Goal: Task Accomplishment & Management: Complete application form

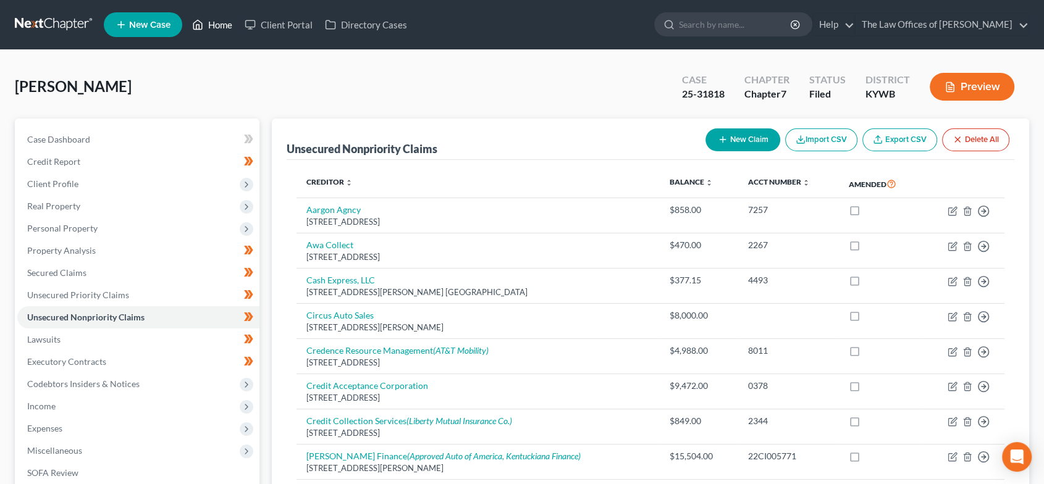
drag, startPoint x: 202, startPoint y: 19, endPoint x: 219, endPoint y: 26, distance: 18.2
click at [202, 19] on icon at bounding box center [197, 24] width 11 height 15
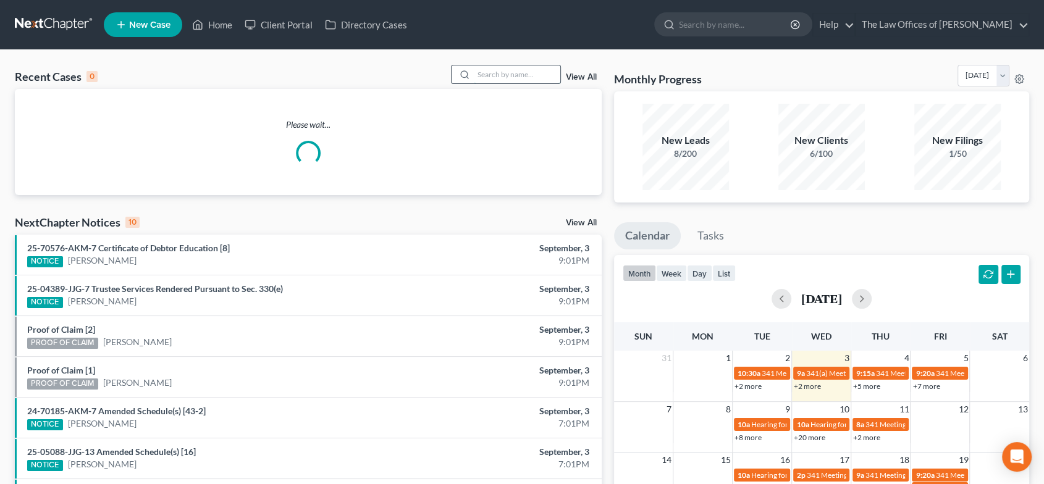
click at [507, 71] on input "search" at bounding box center [517, 74] width 86 height 18
type input "[PERSON_NAME]"
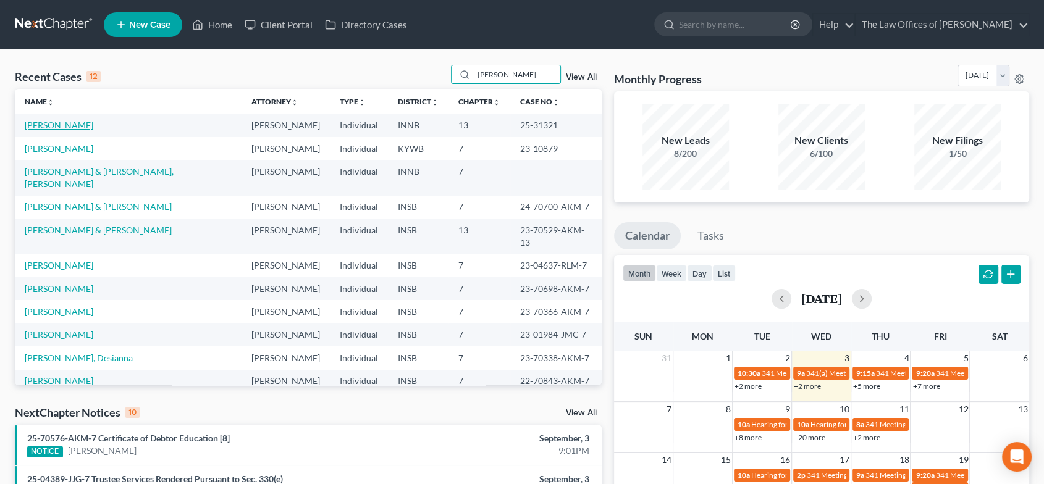
click at [55, 122] on link "[PERSON_NAME]" at bounding box center [59, 125] width 69 height 10
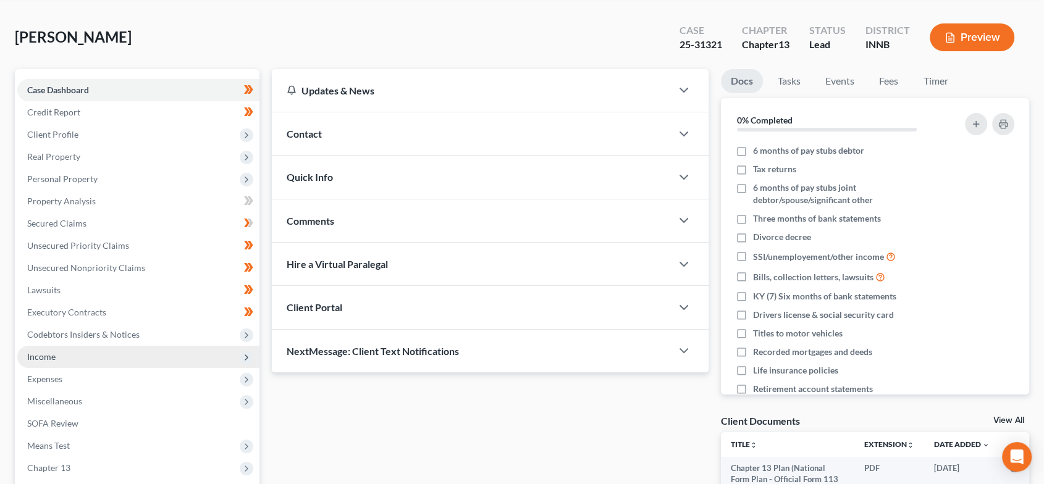
scroll to position [193, 0]
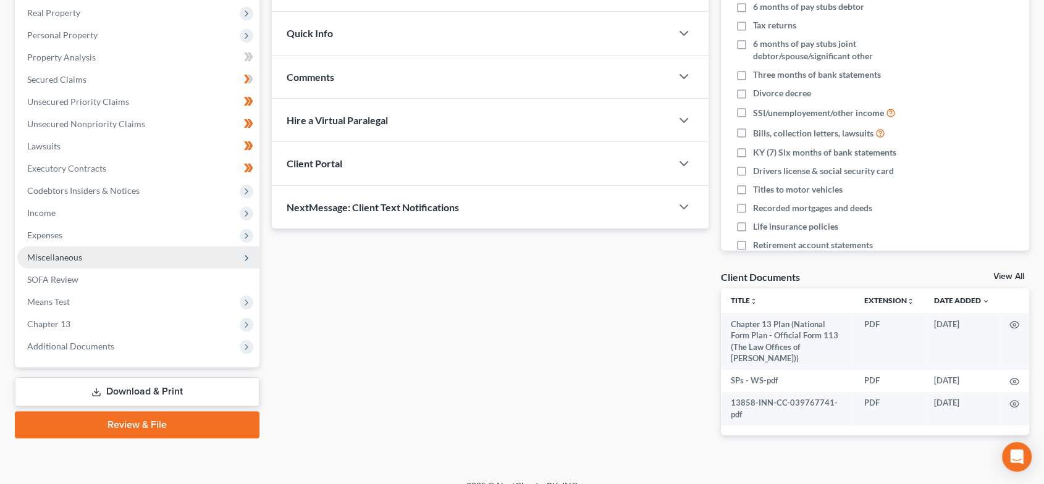
click at [156, 255] on span "Miscellaneous" at bounding box center [138, 257] width 242 height 22
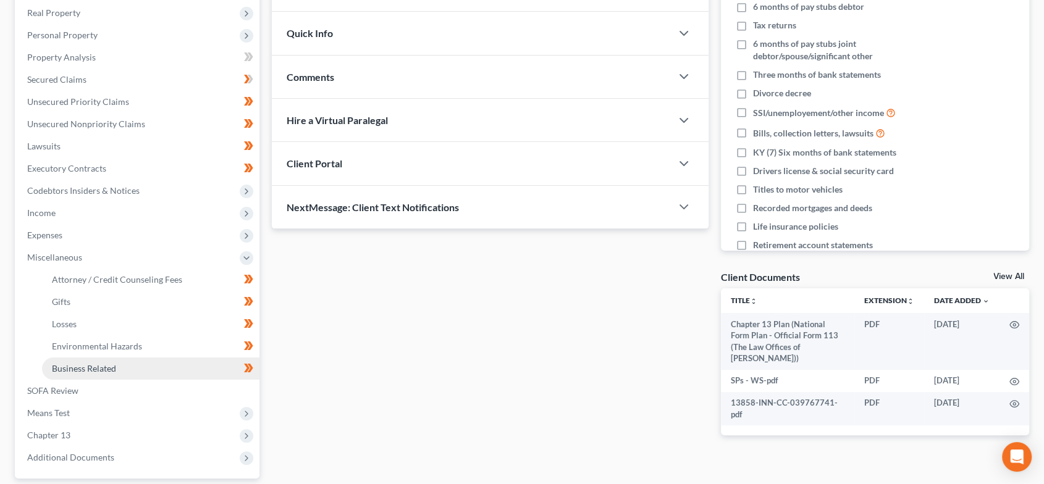
click at [122, 362] on link "Business Related" at bounding box center [150, 369] width 217 height 22
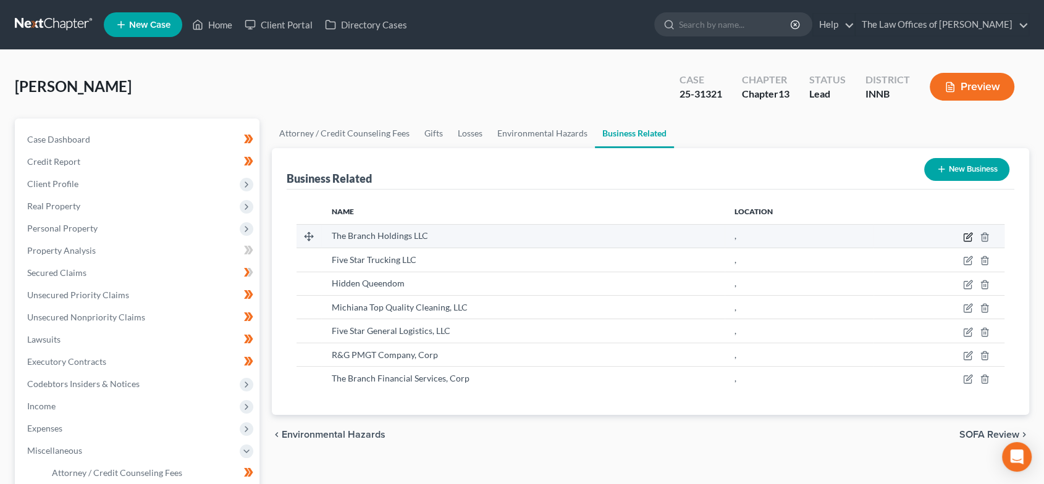
click at [966, 232] on icon "button" at bounding box center [968, 237] width 10 height 10
select select "sole_proprietor"
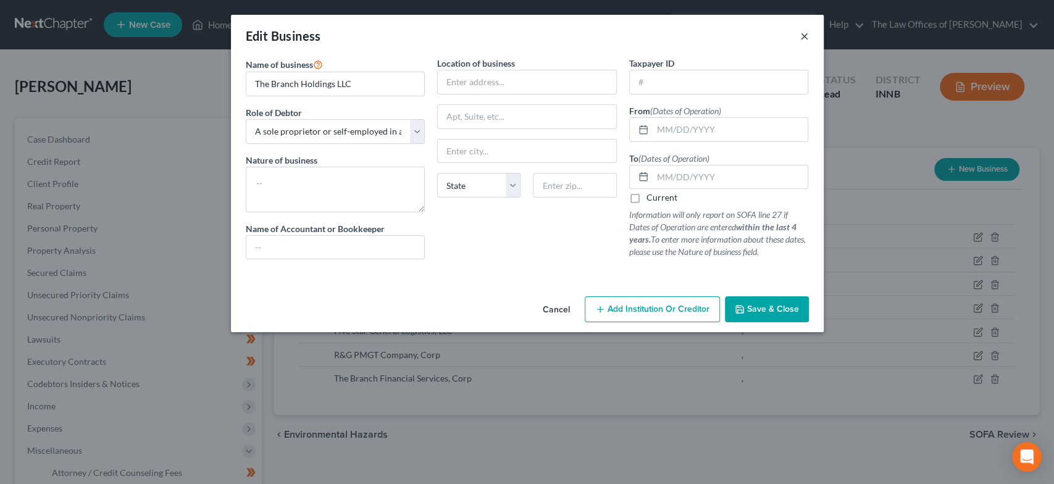
click at [801, 38] on button "×" at bounding box center [804, 35] width 9 height 15
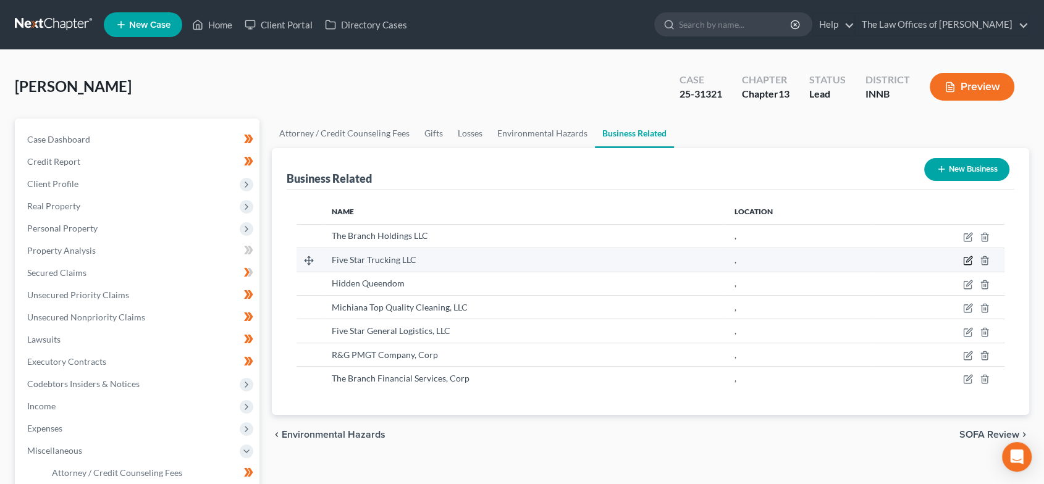
click at [964, 262] on icon "button" at bounding box center [968, 261] width 10 height 10
select select "sole_proprietor"
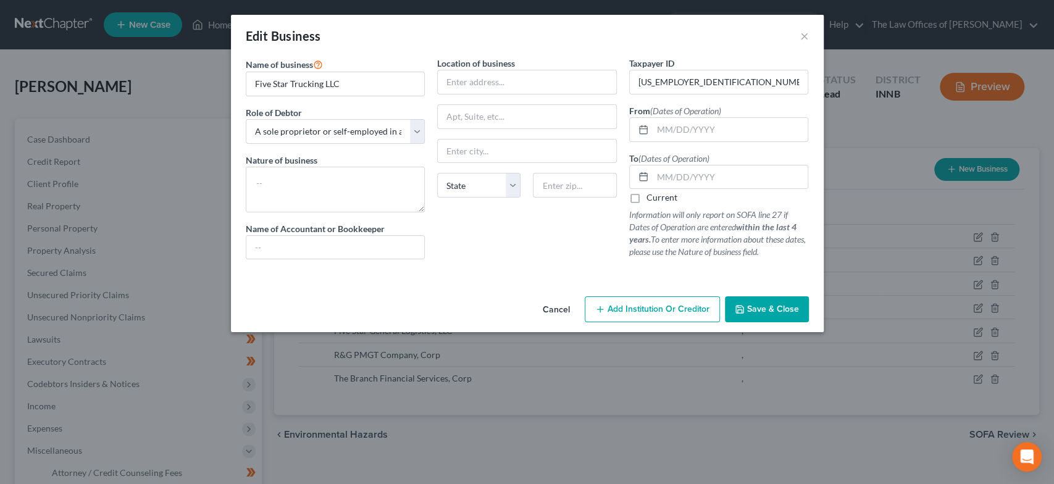
click at [802, 44] on div "Edit Business ×" at bounding box center [527, 36] width 593 height 42
click at [806, 32] on button "×" at bounding box center [804, 35] width 9 height 15
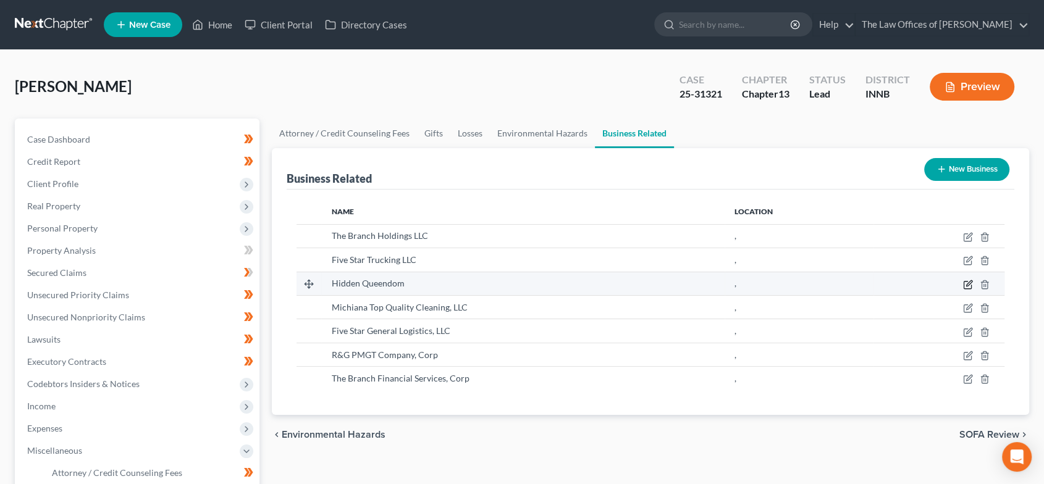
click at [964, 281] on icon "button" at bounding box center [968, 285] width 10 height 10
select select "sole_proprietor"
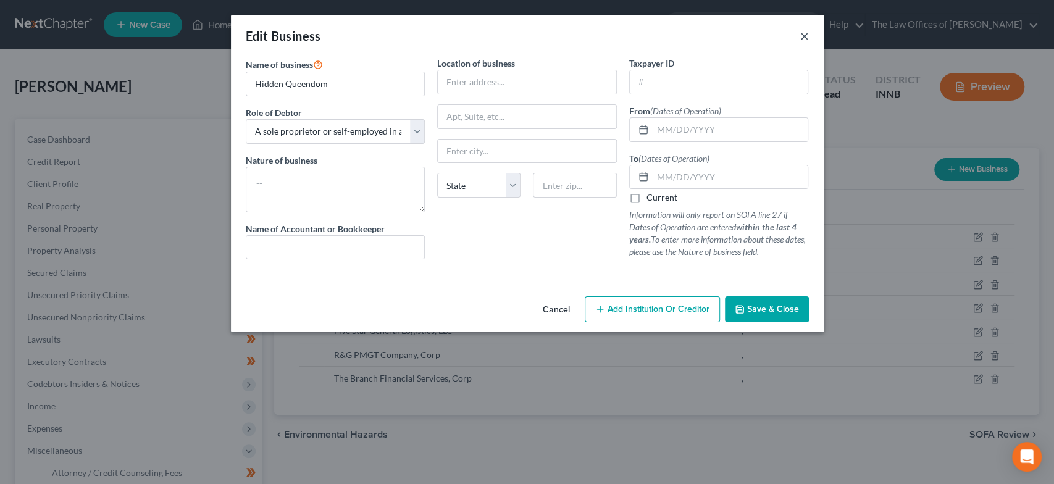
click at [804, 38] on button "×" at bounding box center [804, 35] width 9 height 15
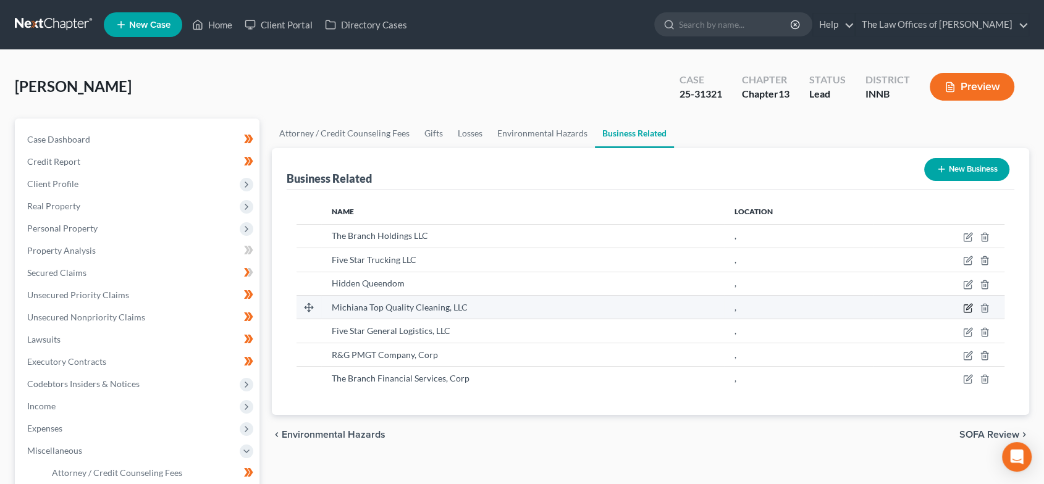
click at [968, 306] on icon "button" at bounding box center [968, 308] width 10 height 10
select select "owner"
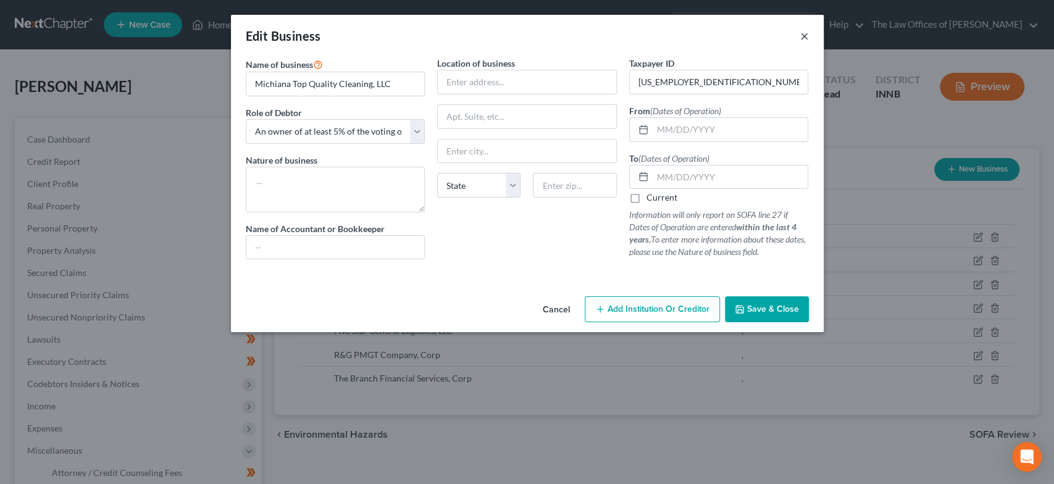
click at [802, 33] on button "×" at bounding box center [804, 35] width 9 height 15
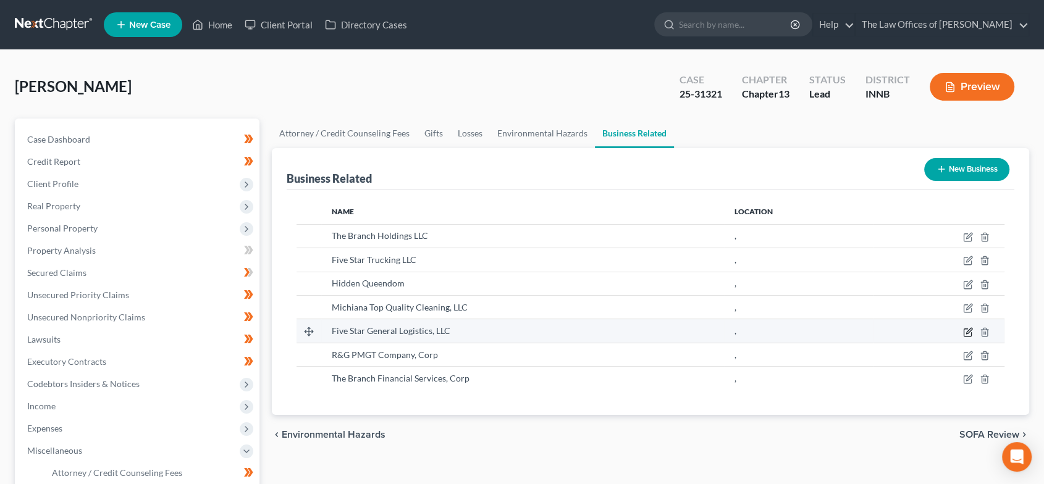
click at [966, 331] on icon "button" at bounding box center [969, 331] width 6 height 6
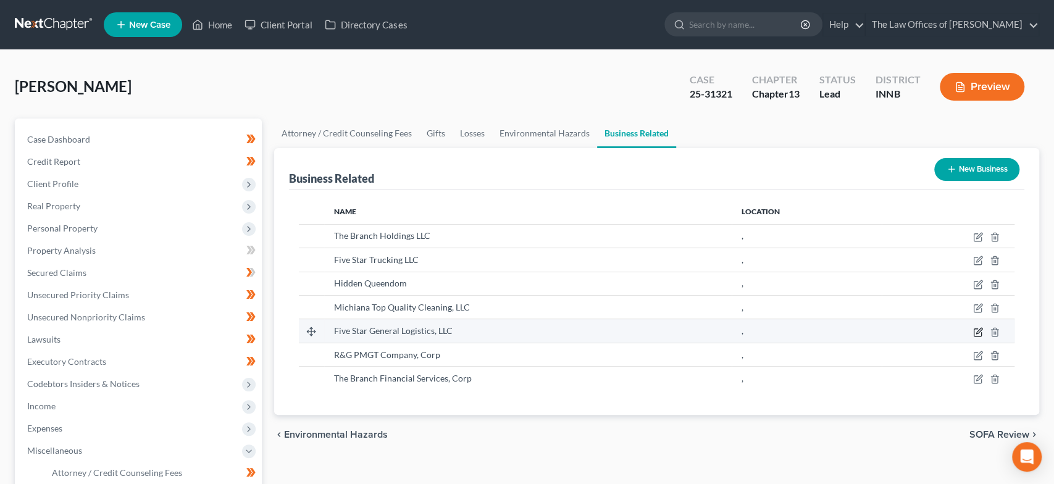
select select "owner"
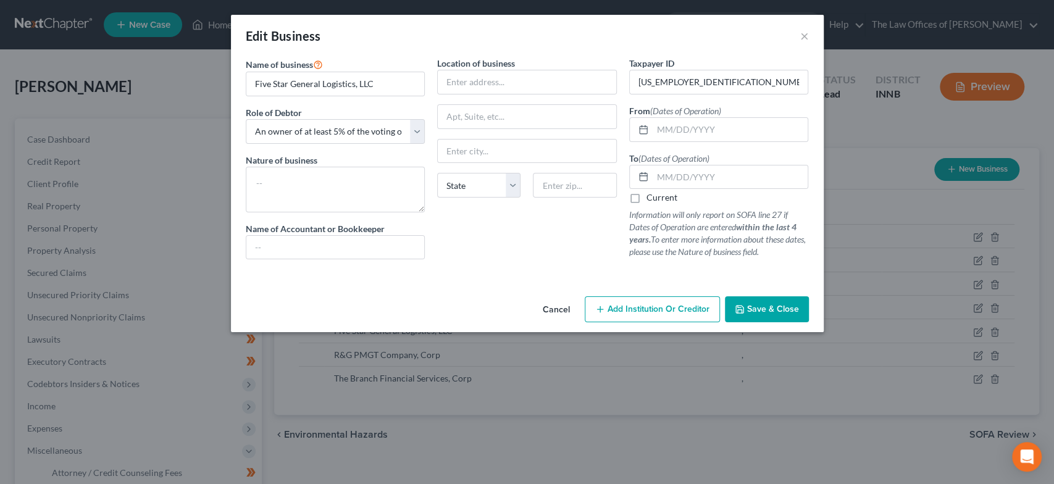
click at [799, 38] on div "Edit Business ×" at bounding box center [527, 36] width 593 height 42
click at [801, 38] on button "×" at bounding box center [804, 35] width 9 height 15
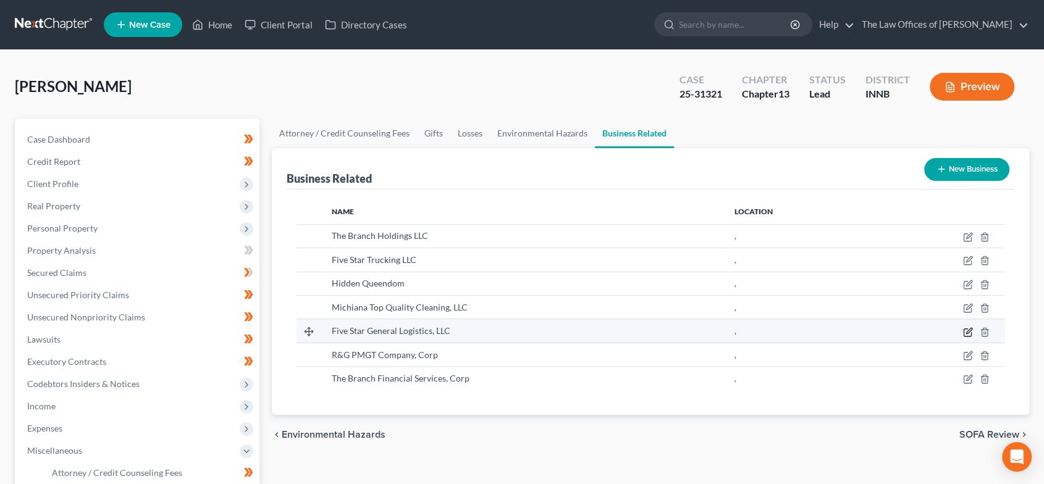
click at [968, 330] on icon "button" at bounding box center [968, 332] width 10 height 10
select select "owner"
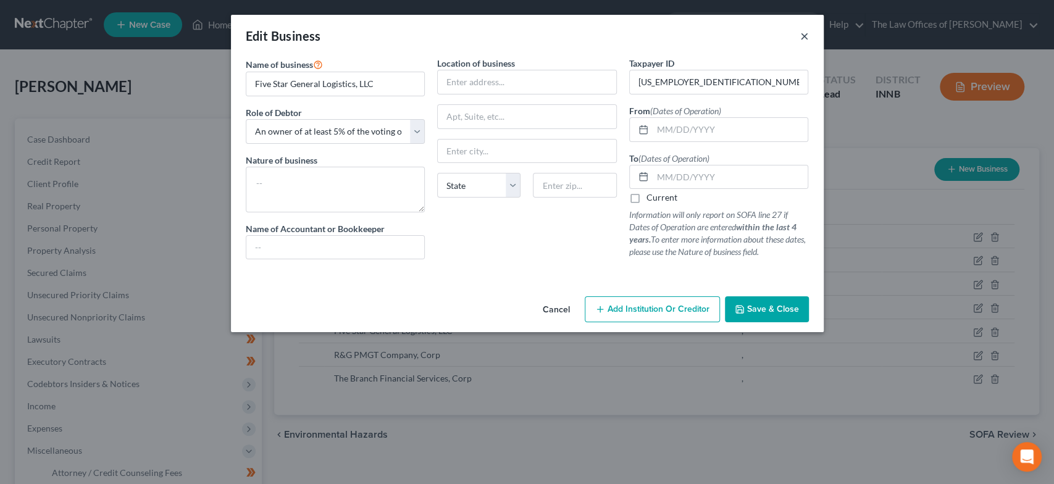
click at [804, 34] on button "×" at bounding box center [804, 35] width 9 height 15
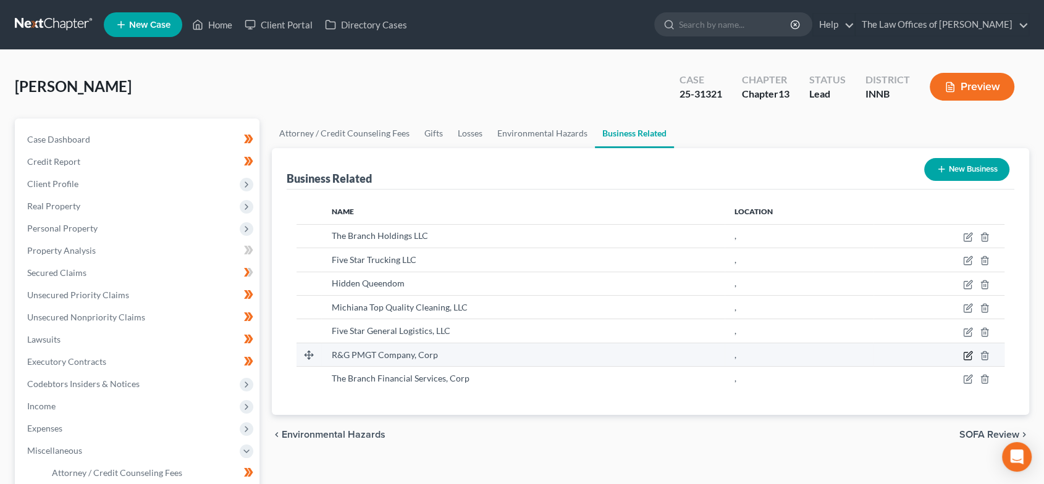
click at [965, 355] on icon "button" at bounding box center [968, 356] width 10 height 10
select select "owner"
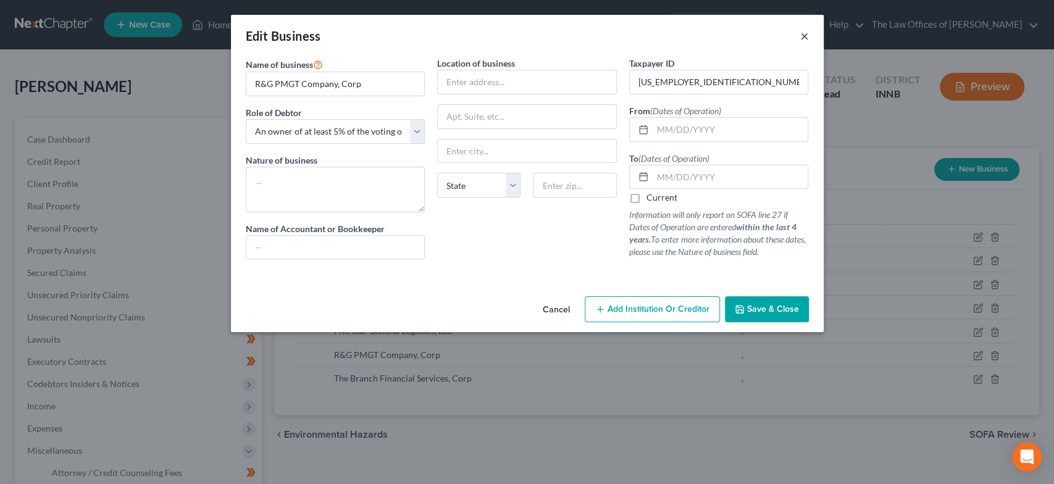
click at [805, 37] on button "×" at bounding box center [804, 35] width 9 height 15
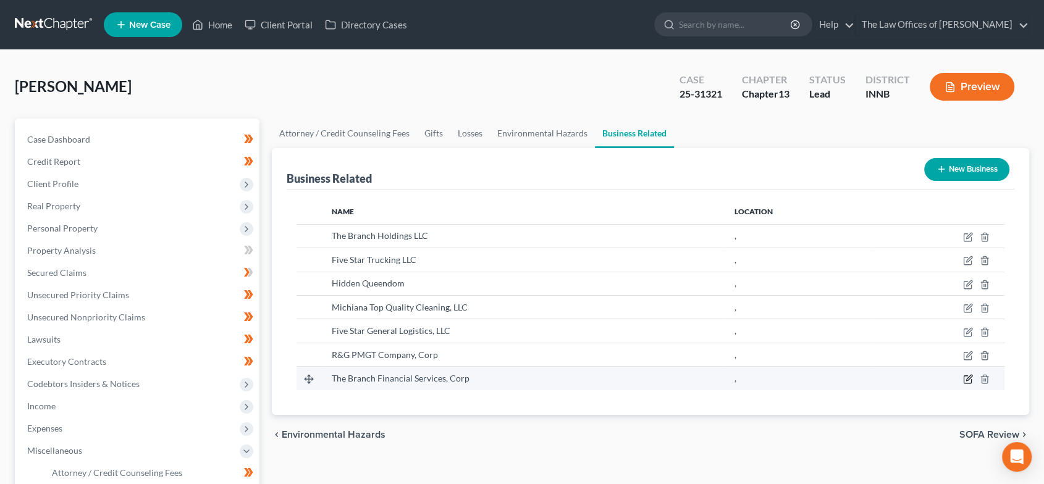
click at [964, 377] on icon "button" at bounding box center [968, 379] width 10 height 10
select select "owner"
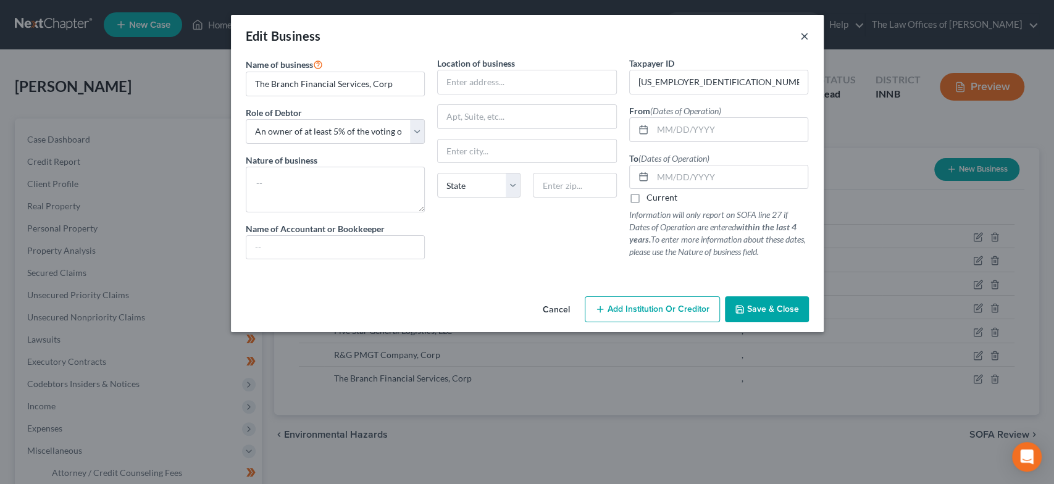
click at [800, 35] on button "×" at bounding box center [804, 35] width 9 height 15
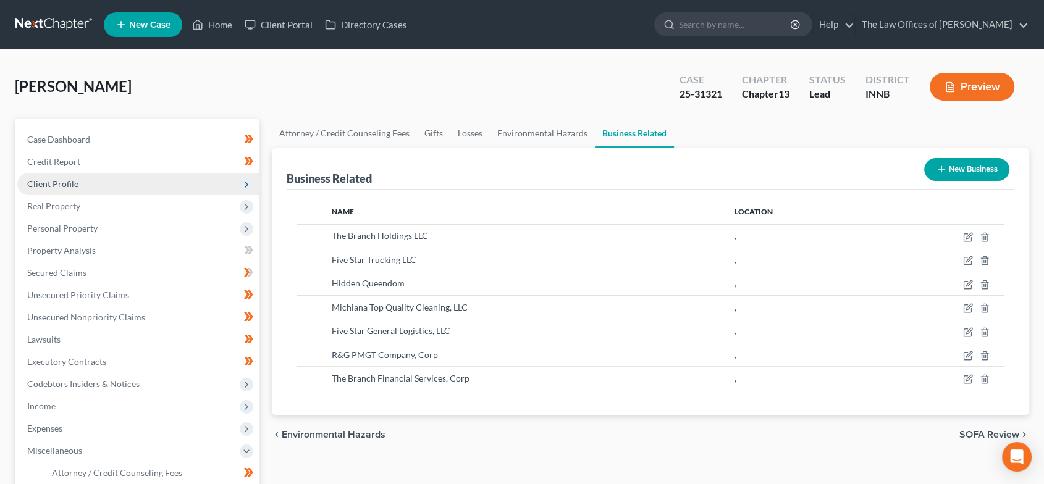
click at [89, 187] on span "Client Profile" at bounding box center [138, 184] width 242 height 22
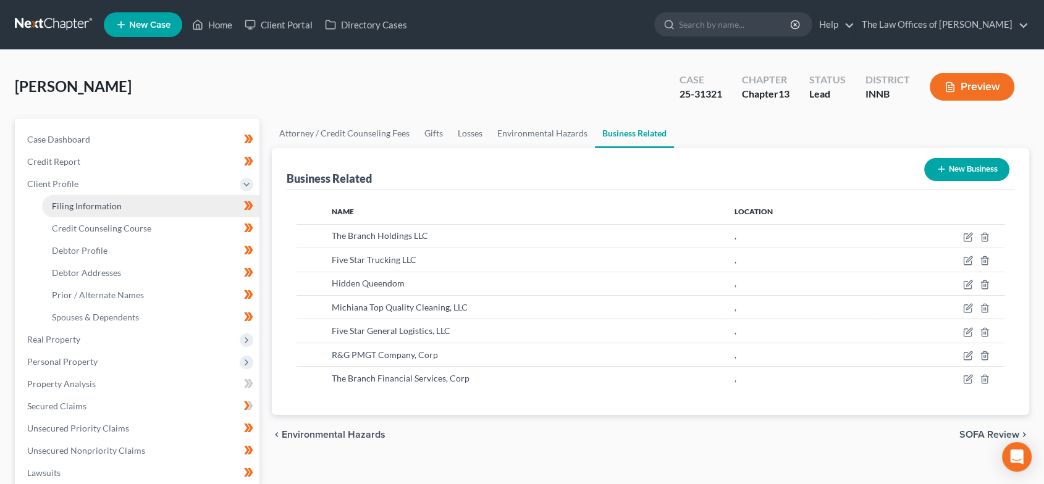
click at [91, 202] on span "Filing Information" at bounding box center [87, 206] width 70 height 10
select select "1"
select select "0"
select select "3"
select select "15"
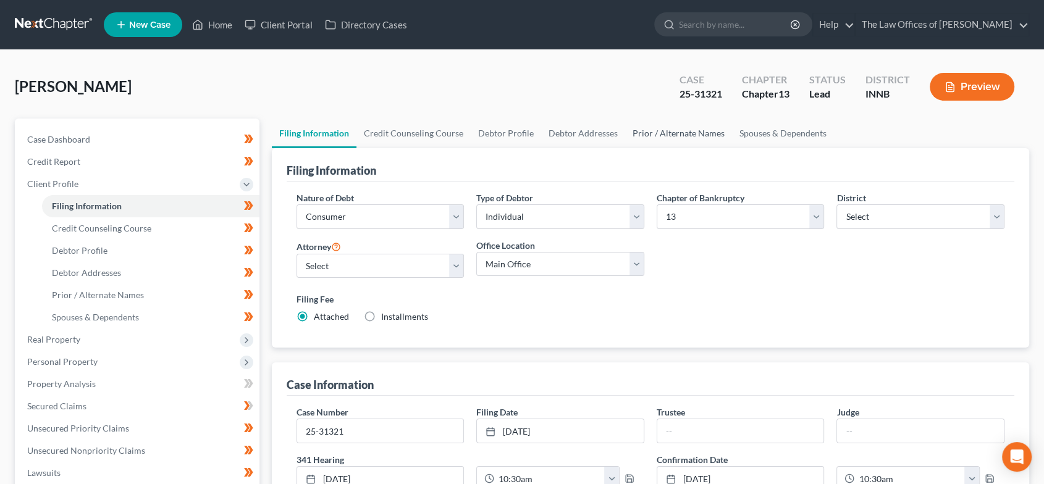
click at [660, 137] on link "Prior / Alternate Names" at bounding box center [678, 134] width 107 height 30
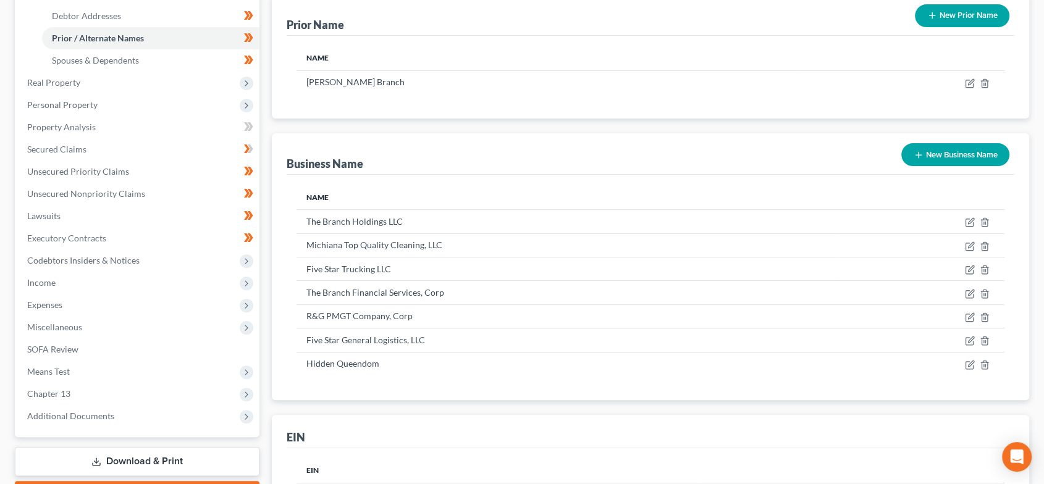
scroll to position [274, 0]
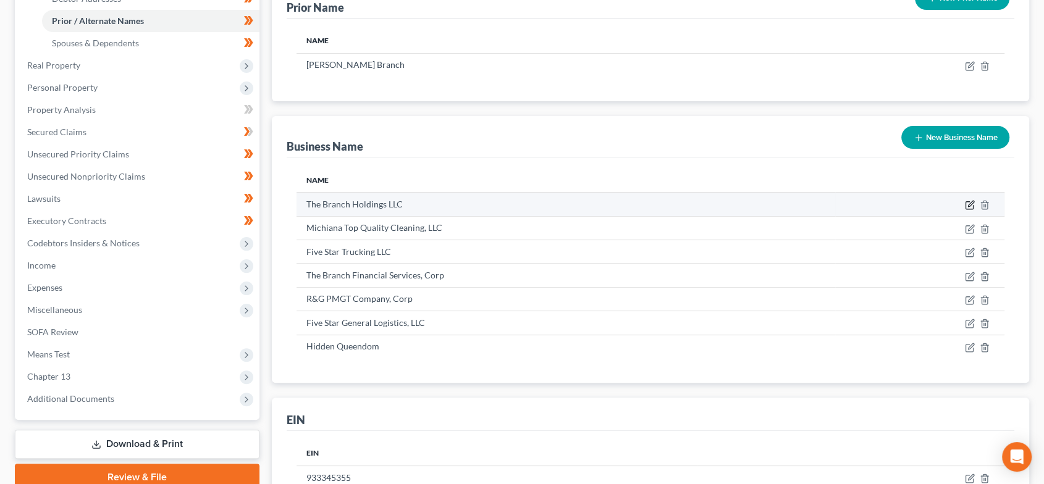
click at [968, 203] on icon "button" at bounding box center [971, 204] width 6 height 6
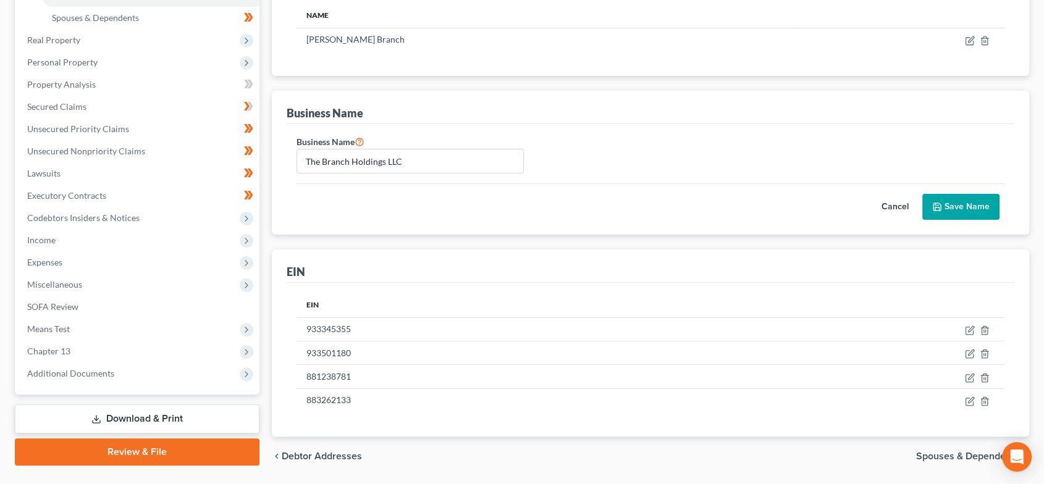
scroll to position [245, 0]
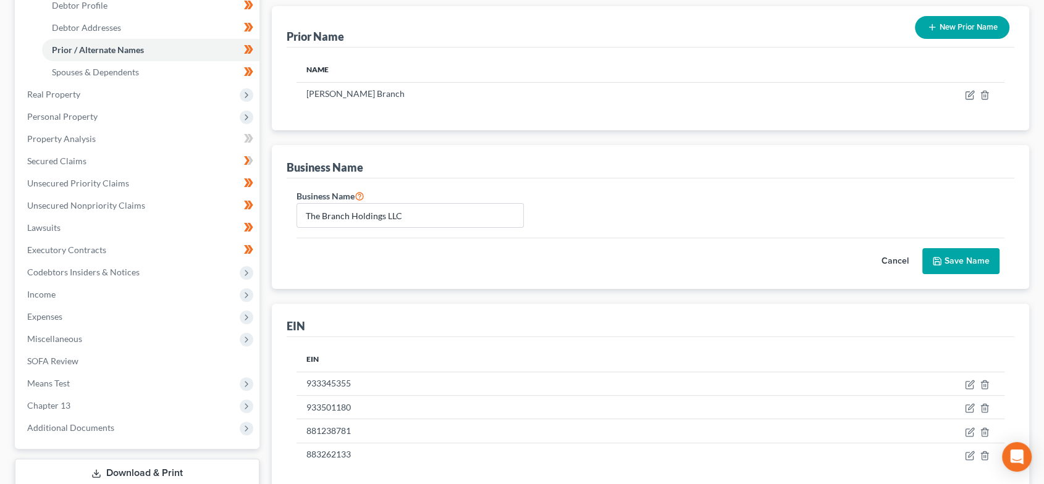
click at [883, 258] on button "Cancel" at bounding box center [895, 261] width 54 height 25
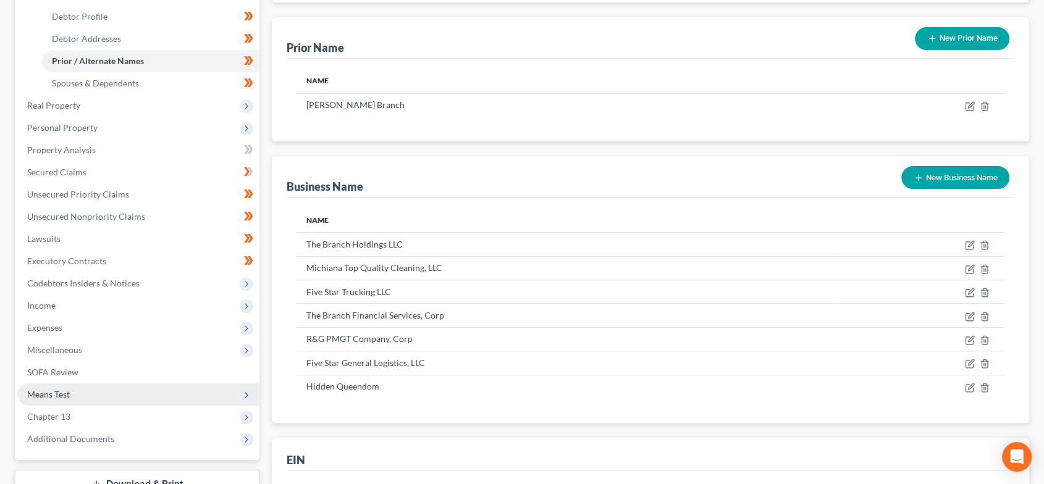
scroll to position [231, 0]
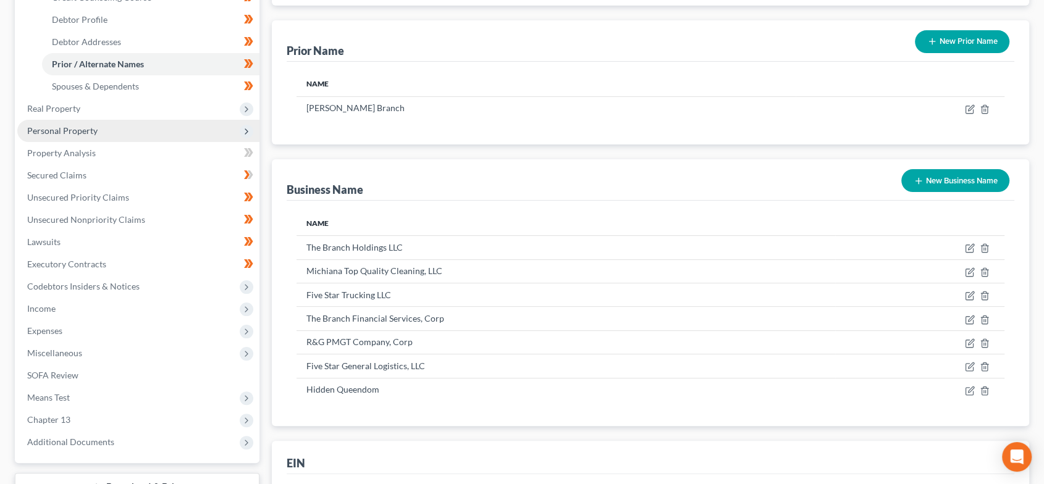
click at [114, 126] on span "Personal Property" at bounding box center [138, 131] width 242 height 22
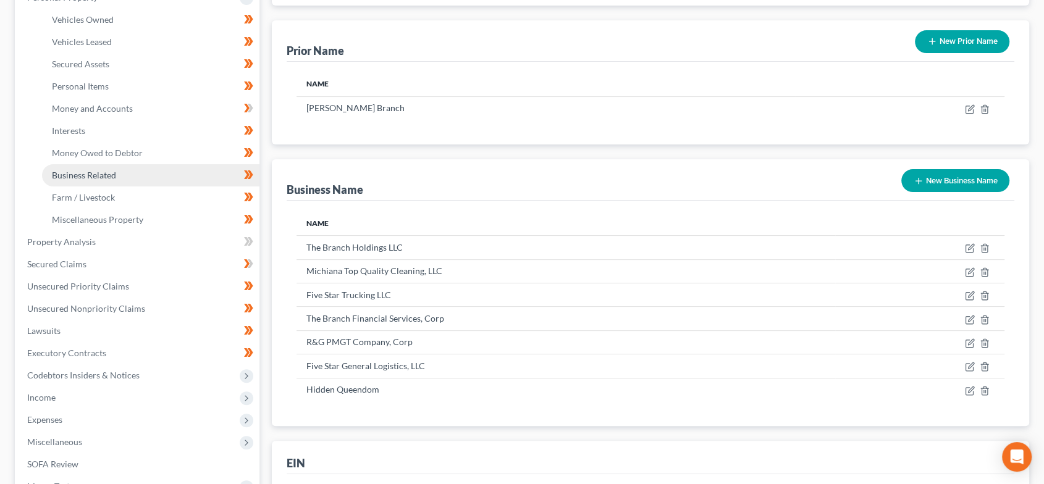
click at [98, 174] on span "Business Related" at bounding box center [84, 175] width 64 height 10
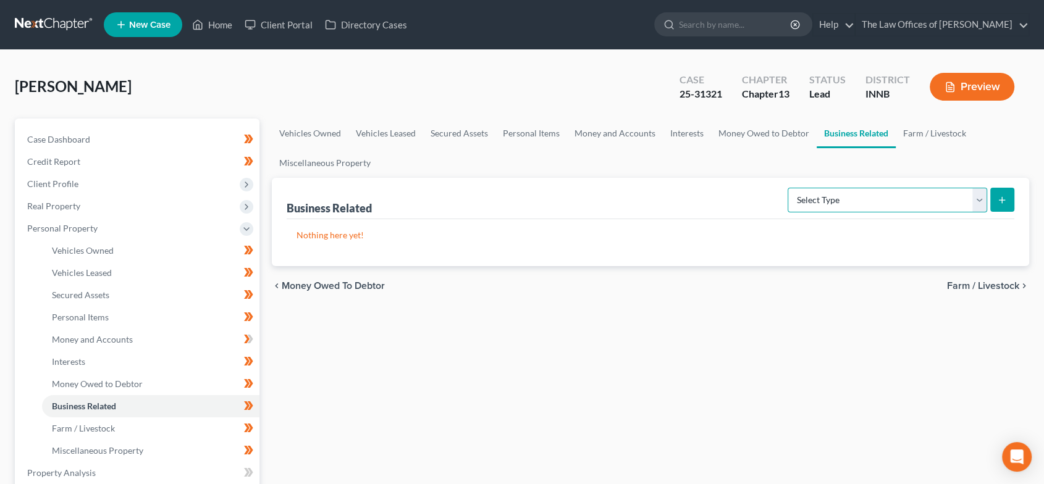
click at [960, 195] on select "Select Type Customer Lists Franchises Inventory Licenses Machinery Office Equip…" at bounding box center [886, 200] width 199 height 25
click at [532, 300] on div "chevron_left Money Owed to Debtor Farm / Livestock chevron_right" at bounding box center [651, 286] width 758 height 40
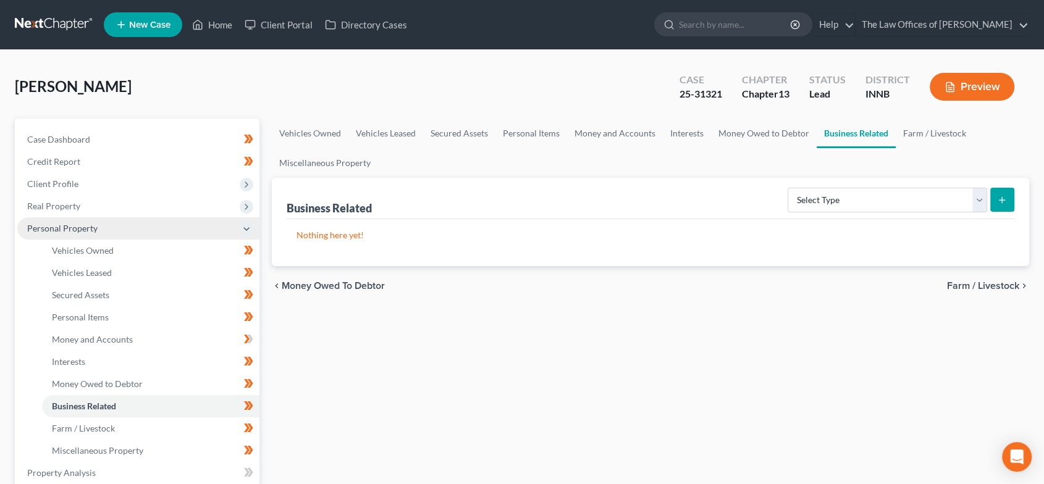
click at [96, 224] on span "Personal Property" at bounding box center [138, 228] width 242 height 22
